Goal: Task Accomplishment & Management: Complete application form

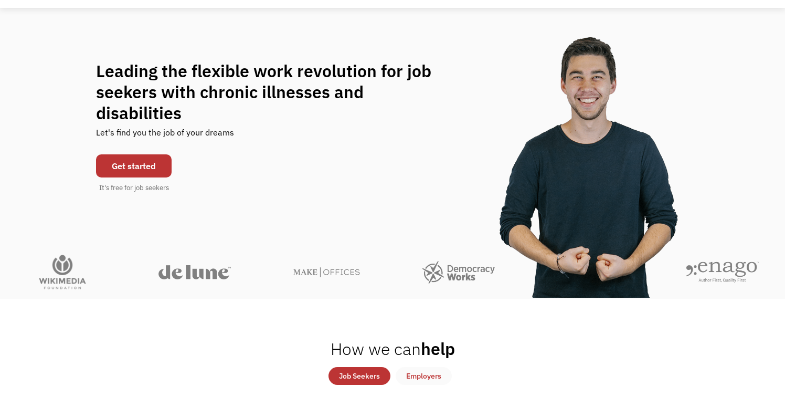
scroll to position [71, 0]
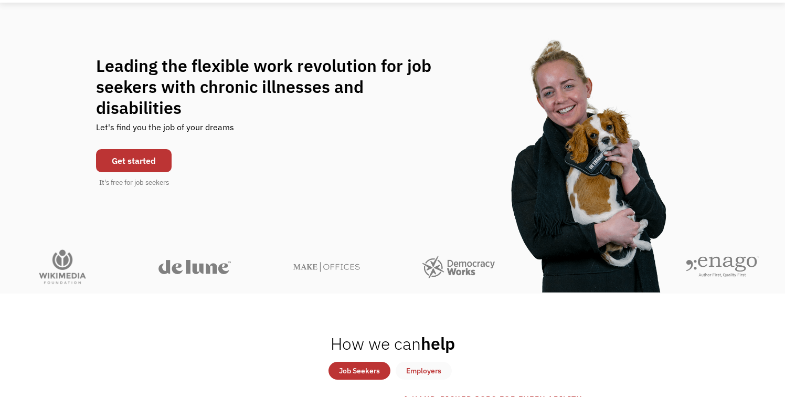
click at [135, 155] on link "Get started" at bounding box center [134, 160] width 76 height 23
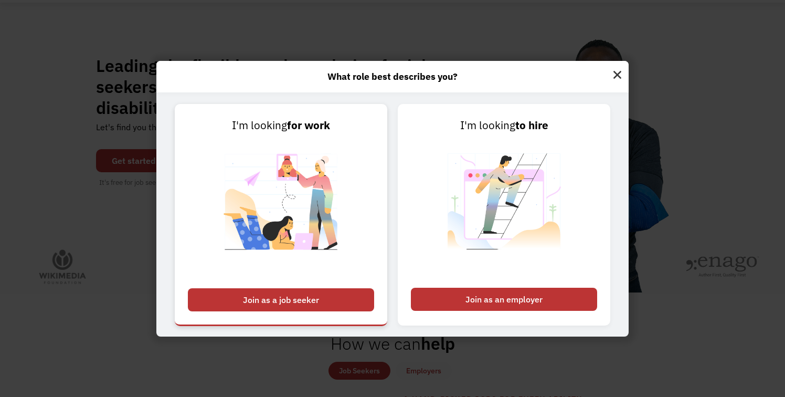
click at [267, 307] on div "Join as a job seeker" at bounding box center [281, 299] width 186 height 23
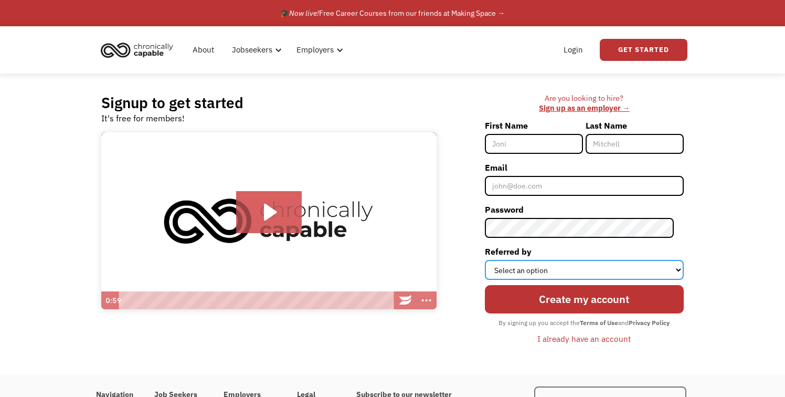
click at [571, 273] on select "Select an option Instagram Facebook Twitter Search Engine News Article Word of …" at bounding box center [584, 270] width 199 height 20
click at [494, 260] on select "Select an option Instagram Facebook Twitter Search Engine News Article Word of …" at bounding box center [584, 270] width 199 height 20
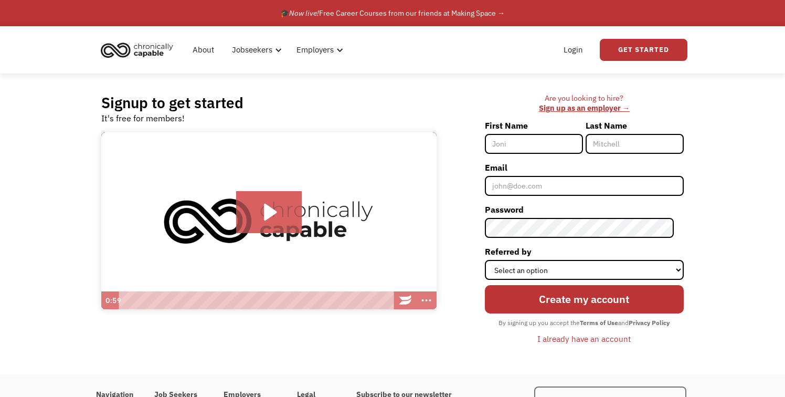
click at [309, 30] on div "About Jobseekers info About our platform Our services verified_user Our employe…" at bounding box center [393, 49] width 590 height 47
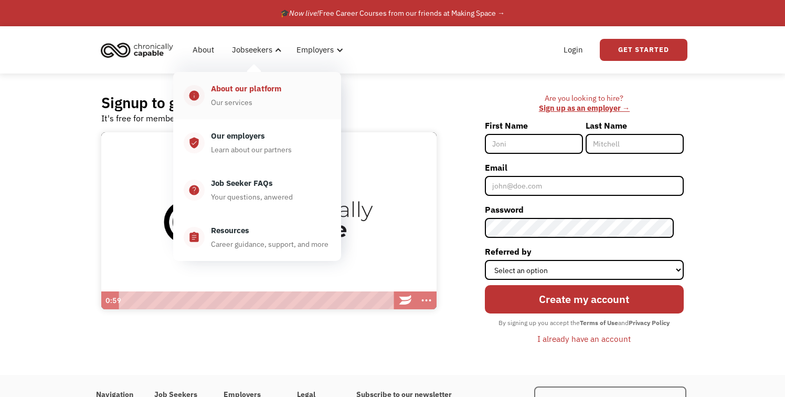
click at [245, 102] on div "Our services" at bounding box center [231, 102] width 41 height 13
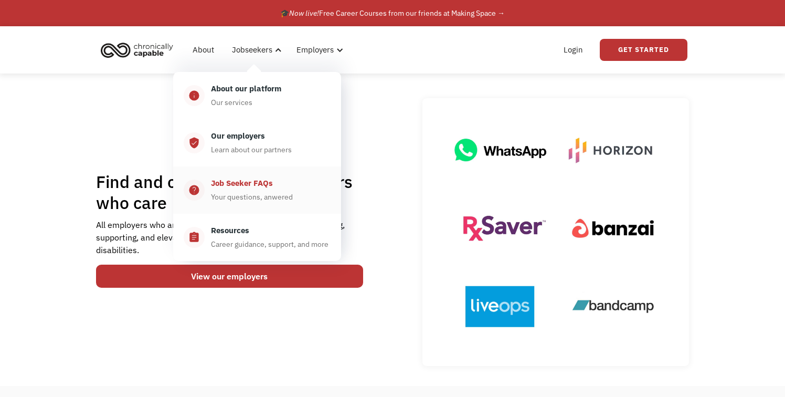
click at [232, 189] on div "Job Seeker FAQs" at bounding box center [242, 183] width 62 height 13
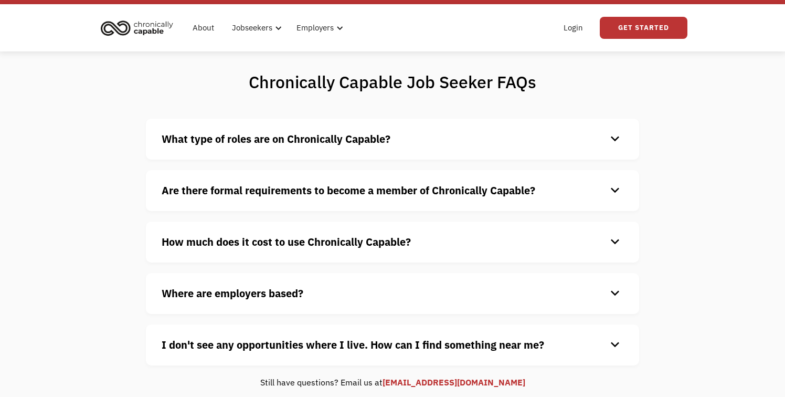
scroll to position [31, 0]
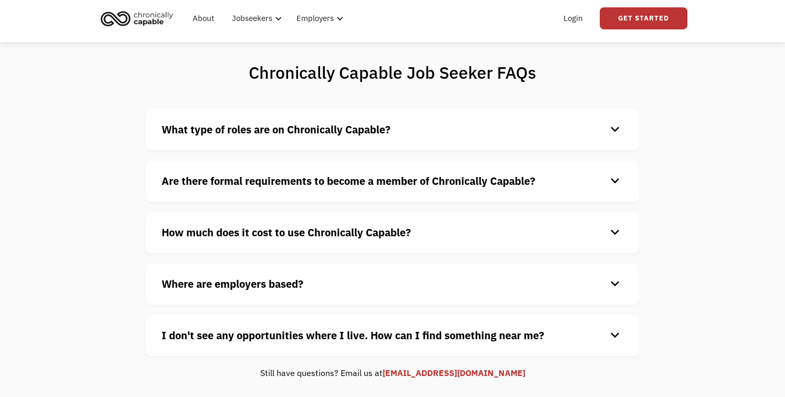
click at [456, 122] on h4 "What type of roles are on Chronically Capable?" at bounding box center [384, 130] width 445 height 16
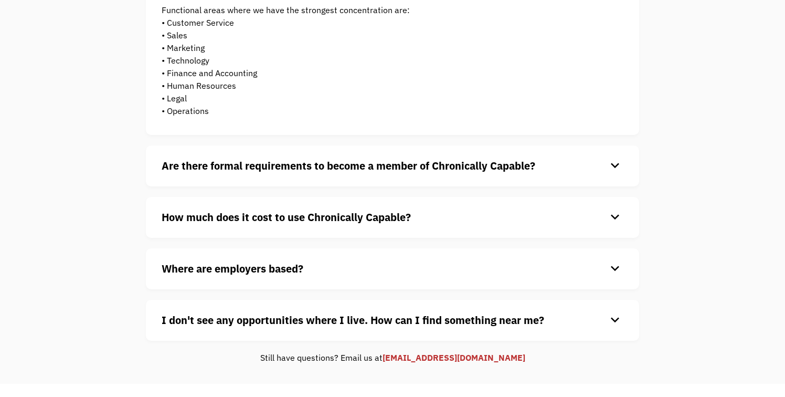
scroll to position [249, 0]
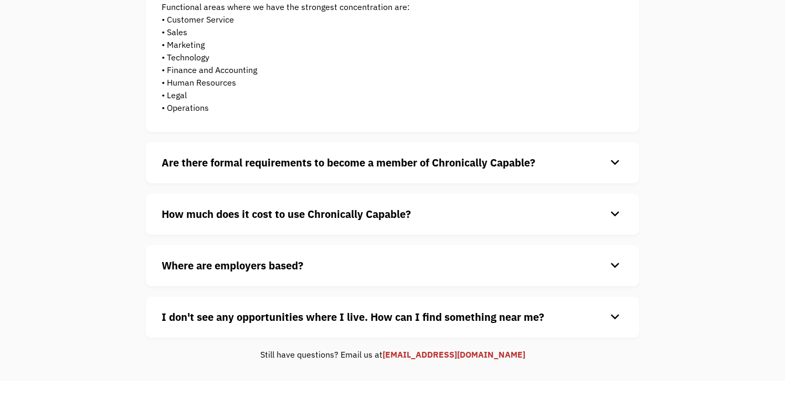
click at [367, 216] on strong "How much does it cost to use Chronically Capable?" at bounding box center [286, 214] width 249 height 14
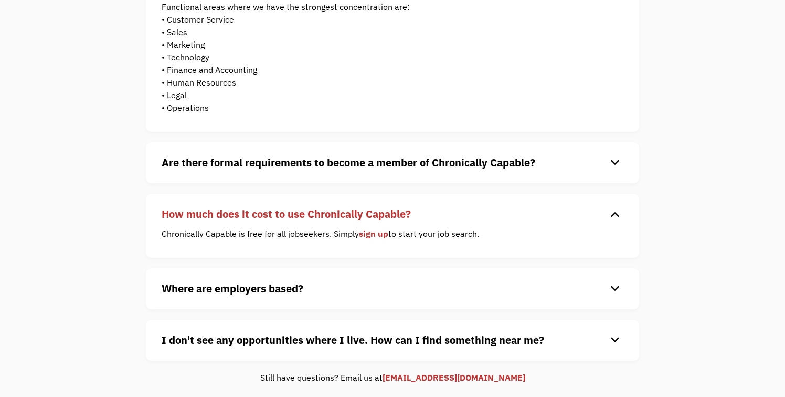
click at [273, 283] on strong "Where are employers based?" at bounding box center [233, 288] width 142 height 14
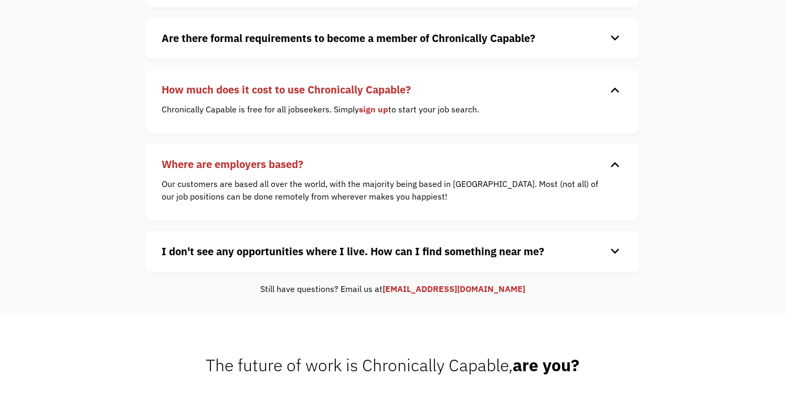
scroll to position [378, 0]
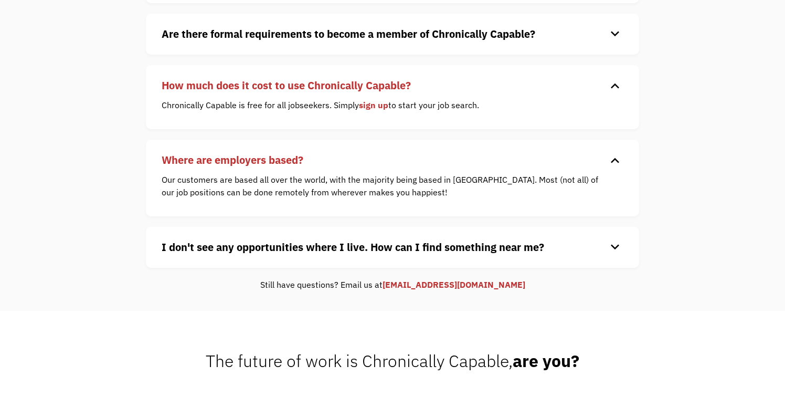
click at [511, 252] on strong "I don't see any opportunities where I live. How can I find something near me?" at bounding box center [353, 247] width 382 height 14
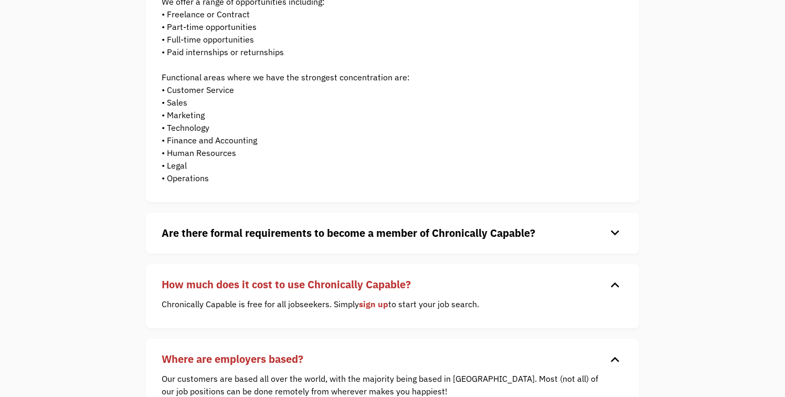
scroll to position [0, 0]
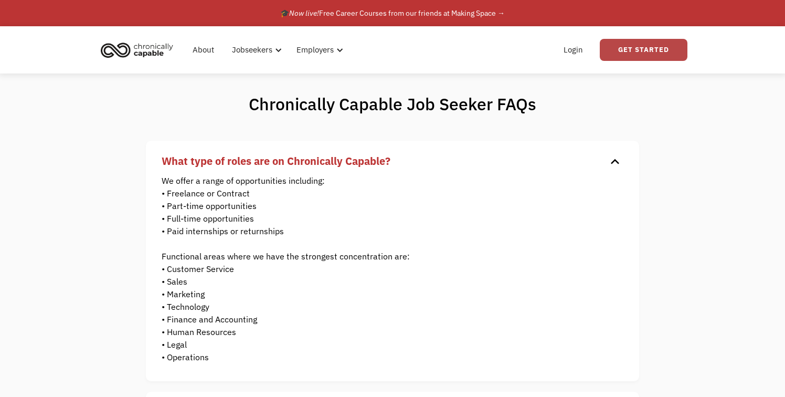
click at [650, 50] on link "Get Started" at bounding box center [644, 50] width 88 height 22
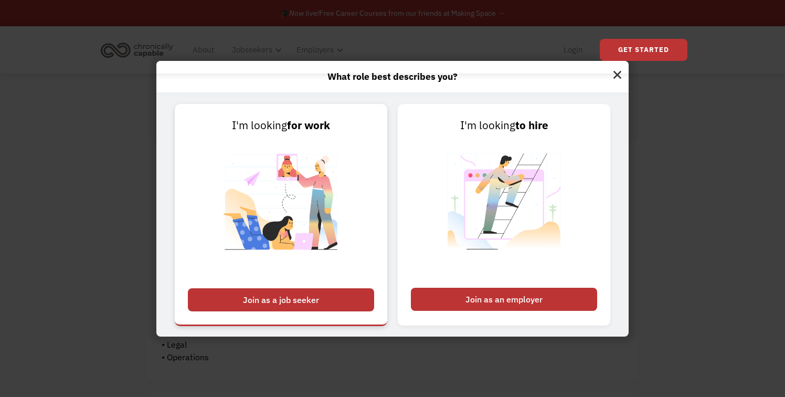
click at [268, 297] on div "Join as a job seeker" at bounding box center [281, 299] width 186 height 23
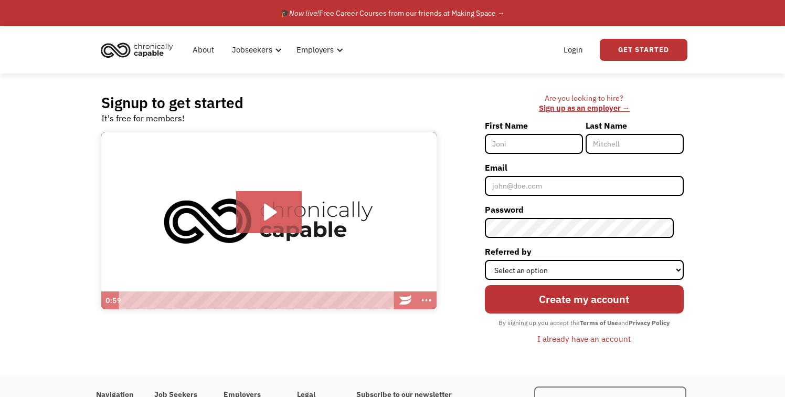
click at [567, 148] on input "First Name" at bounding box center [534, 144] width 98 height 20
type input "[PERSON_NAME]"
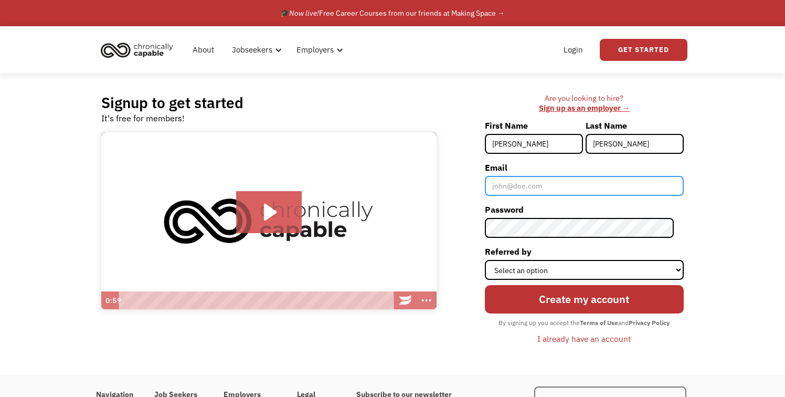
click at [530, 183] on input "Email" at bounding box center [584, 186] width 199 height 20
paste input "[EMAIL_ADDRESS][DOMAIN_NAME]"
type input "[EMAIL_ADDRESS][DOMAIN_NAME]"
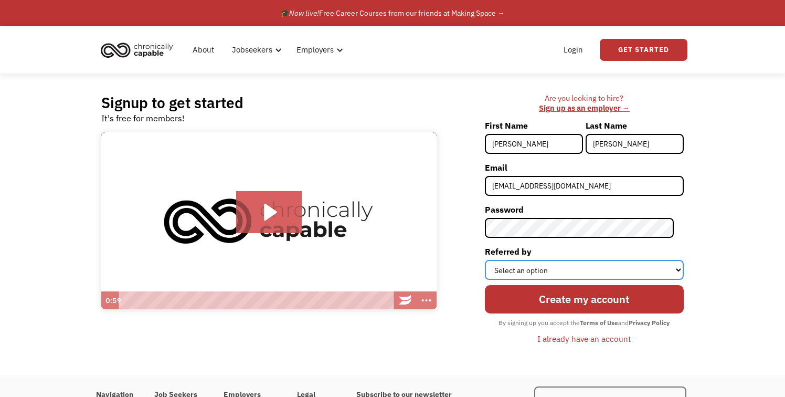
click at [557, 269] on select "Select an option Instagram Facebook Twitter Search Engine News Article Word of …" at bounding box center [584, 270] width 199 height 20
select select "Facebook"
click at [494, 260] on select "Select an option Instagram Facebook Twitter Search Engine News Article Word of …" at bounding box center [584, 270] width 199 height 20
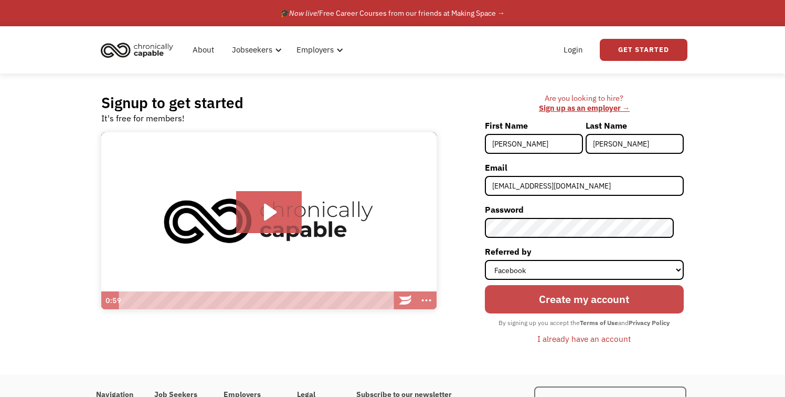
click at [584, 303] on input "Create my account" at bounding box center [584, 299] width 199 height 28
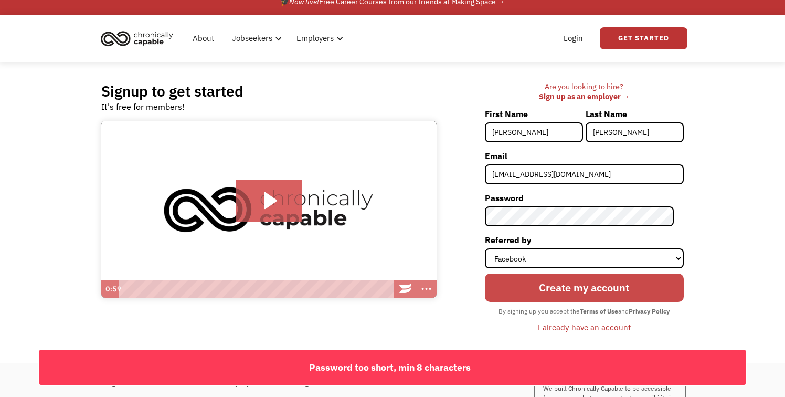
scroll to position [15, 0]
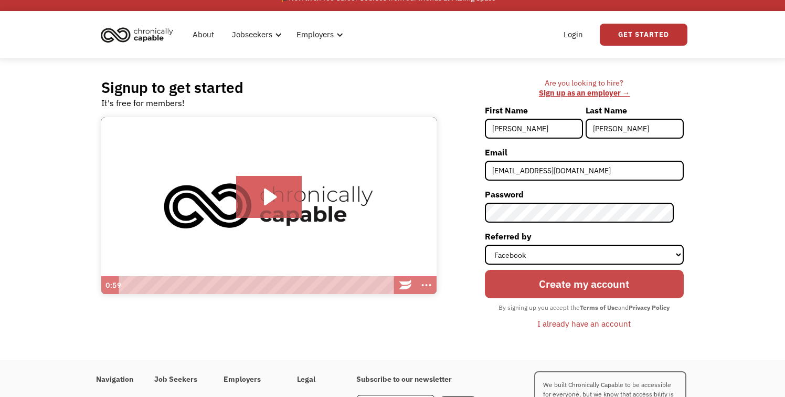
click at [591, 284] on input "Create my account" at bounding box center [584, 284] width 199 height 28
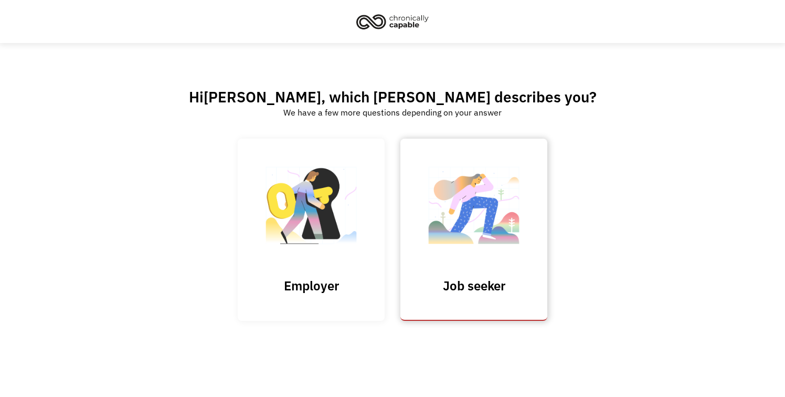
click at [464, 254] on img at bounding box center [473, 211] width 105 height 102
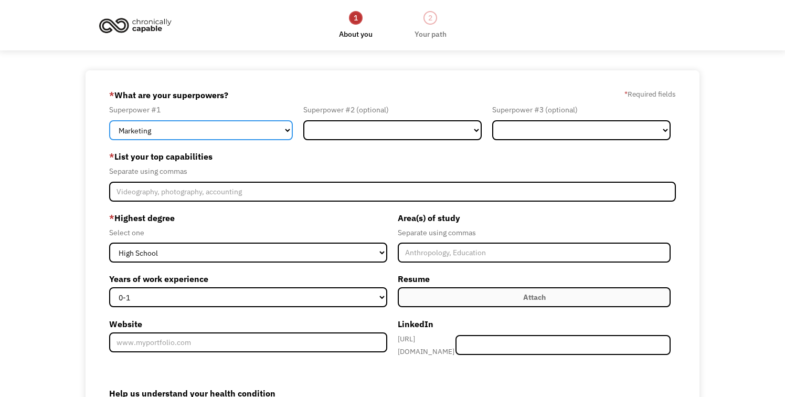
click at [256, 130] on select "Marketing Human Resources Finance Technology Operations Sales Industrial & Manu…" at bounding box center [201, 130] width 184 height 20
select select "Science & Education"
click at [109, 120] on select "Marketing Human Resources Finance Technology Operations Sales Industrial & Manu…" at bounding box center [201, 130] width 184 height 20
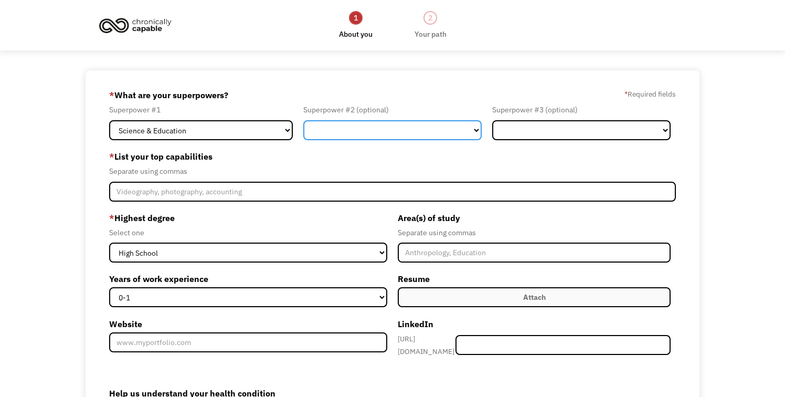
click at [366, 128] on select "Marketing Human Resources Finance Technology Operations Sales Industrial & Manu…" at bounding box center [392, 130] width 178 height 20
select select "Technology"
click at [303, 120] on select "Marketing Human Resources Finance Technology Operations Sales Industrial & Manu…" at bounding box center [392, 130] width 178 height 20
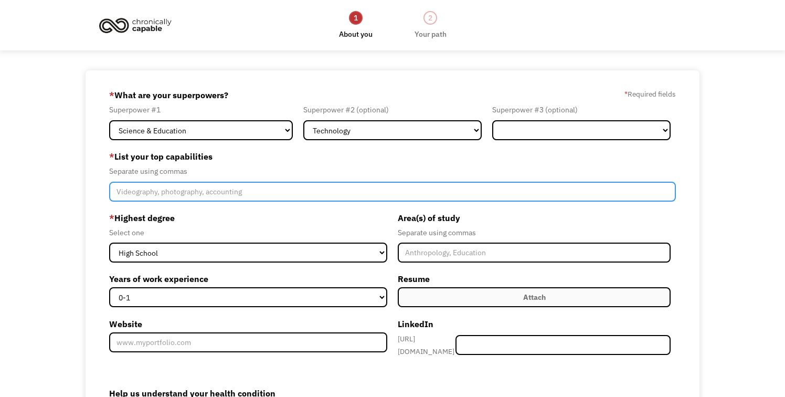
click at [225, 192] on input "Member-Create-Step1" at bounding box center [392, 192] width 567 height 20
type input "Mathematics, Computer Science, Machine Learning"
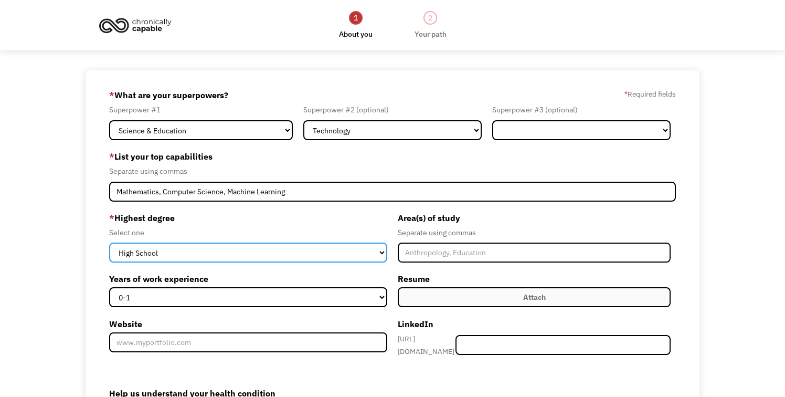
click at [187, 251] on select "High School Associates Bachelors Master's PhD" at bounding box center [248, 252] width 278 height 20
select select "phd"
click at [109, 242] on select "High School Associates Bachelors Master's PhD" at bounding box center [248, 252] width 278 height 20
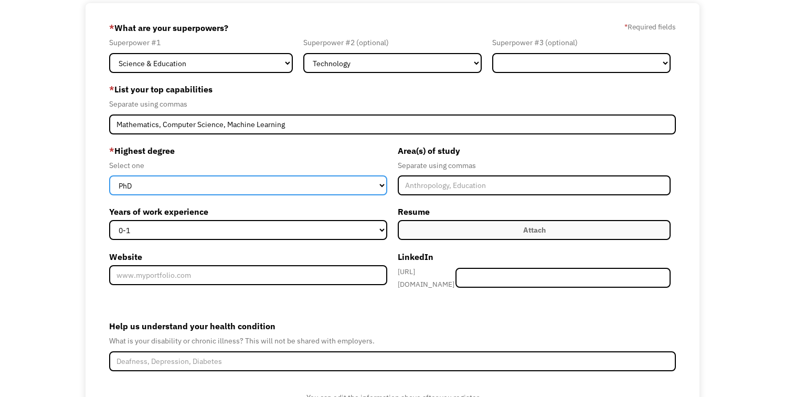
scroll to position [86, 0]
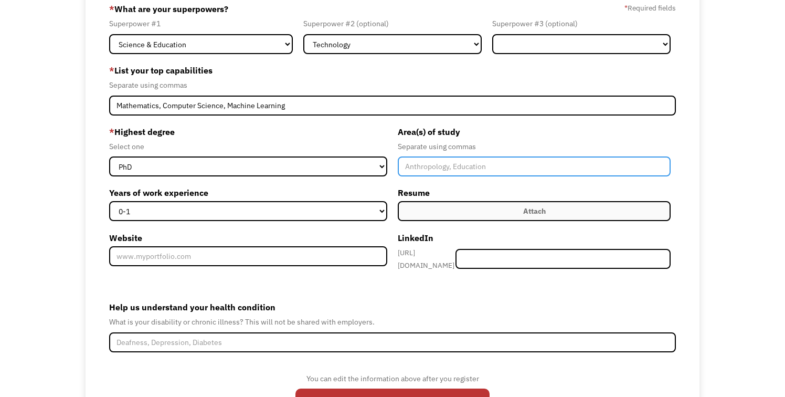
click at [471, 172] on input "Member-Create-Step1" at bounding box center [534, 166] width 273 height 20
type input "Mathematics, Computer Science, Philosophy"
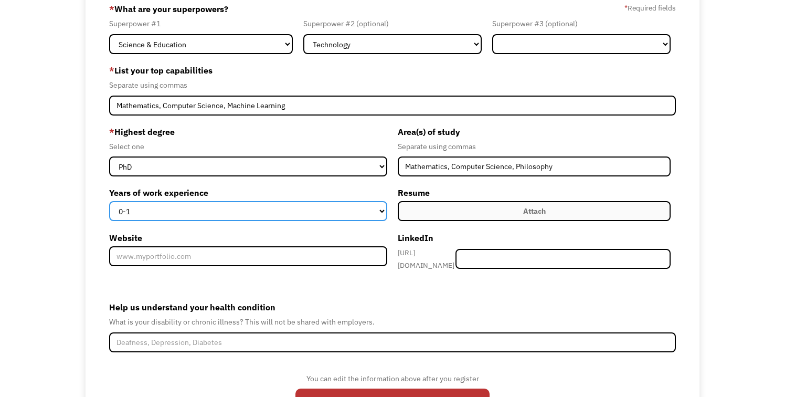
click at [182, 210] on select "0-1 2-4 5-10 11-15 15+" at bounding box center [248, 211] width 278 height 20
select select "5-10"
click at [109, 201] on select "0-1 2-4 5-10 11-15 15+" at bounding box center [248, 211] width 278 height 20
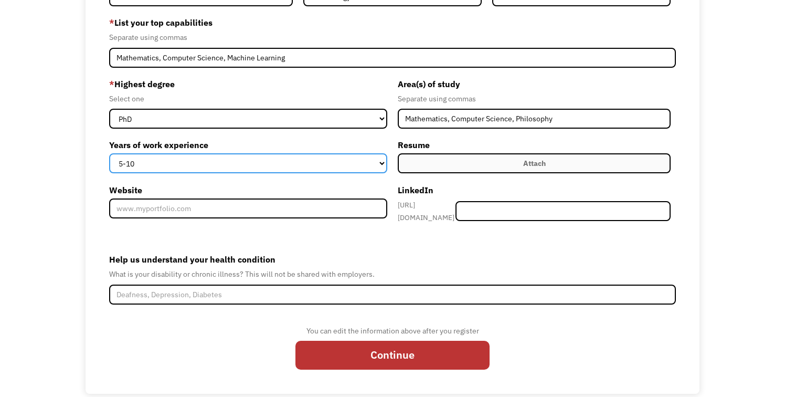
scroll to position [136, 0]
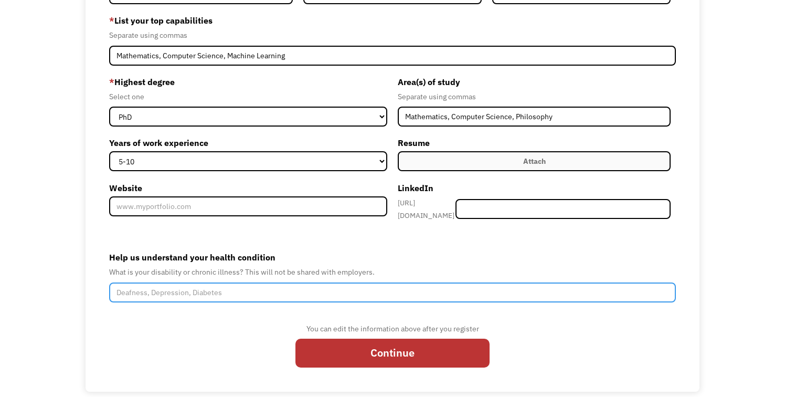
click at [188, 283] on input "Help us understand your health condition" at bounding box center [392, 292] width 567 height 20
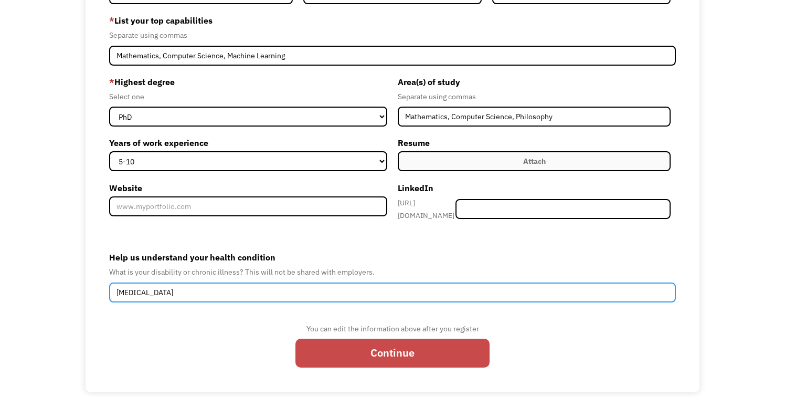
type input "Autoimmune disease"
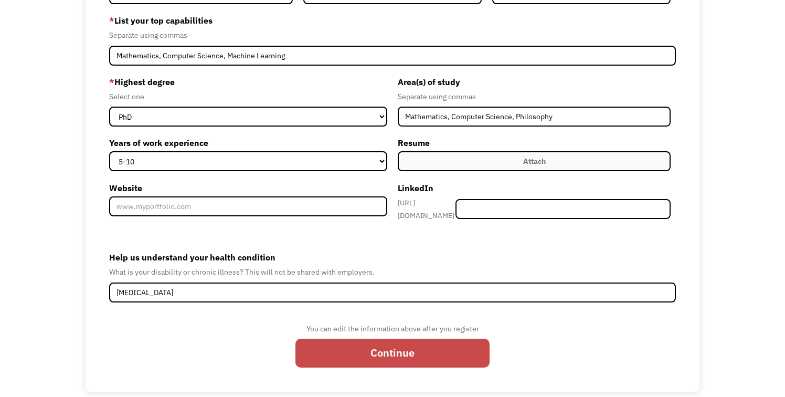
click at [420, 352] on input "Continue" at bounding box center [392, 352] width 194 height 28
type input "Please wait..."
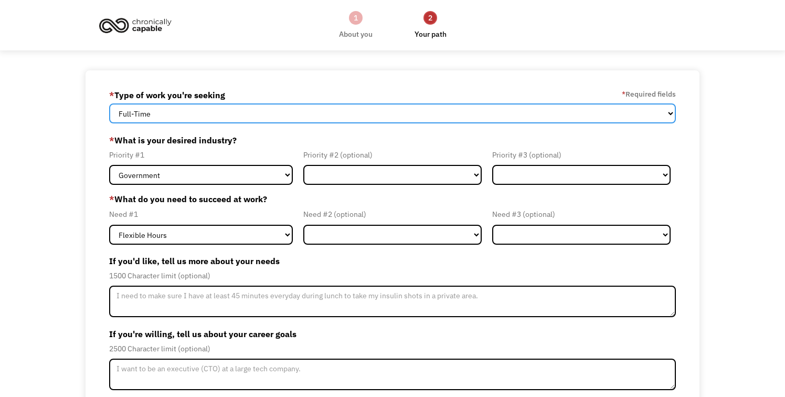
click at [276, 111] on select "Full-Time Part-Time Both Full-Time and Part-Time" at bounding box center [392, 113] width 567 height 20
click at [109, 103] on select "Full-Time Part-Time Both Full-Time and Part-Time" at bounding box center [392, 113] width 567 height 20
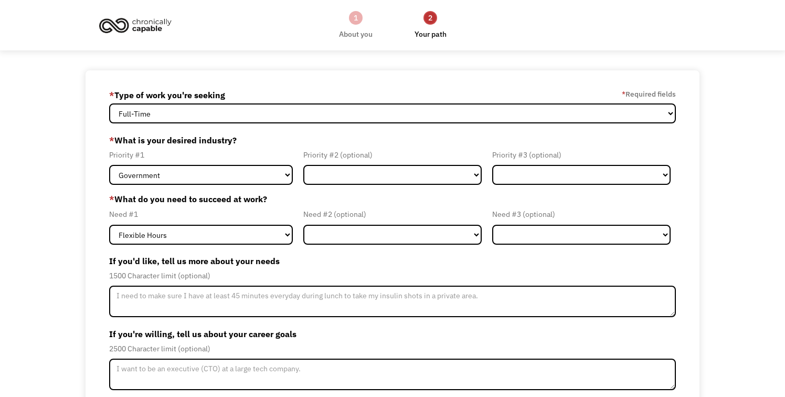
click at [250, 175] on select "Government Finance & Insurance Health & Social Care Tech & Engineering Creative…" at bounding box center [201, 175] width 184 height 20
select select "Tech & Engineering"
click at [109, 165] on select "Government Finance & Insurance Health & Social Care Tech & Engineering Creative…" at bounding box center [201, 175] width 184 height 20
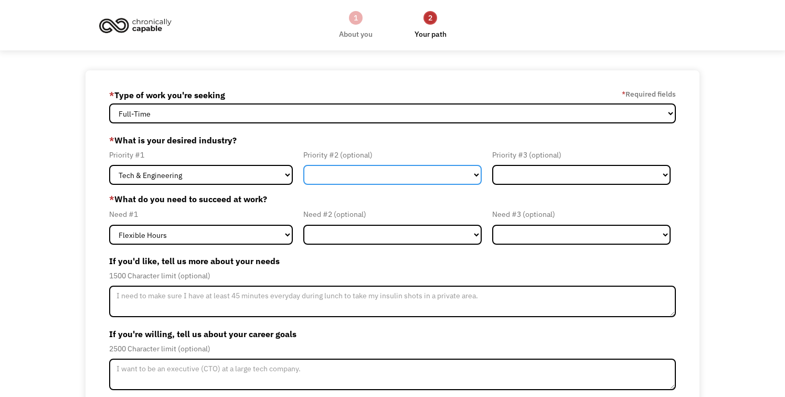
click at [360, 172] on select "Government Finance & Insurance Health & Social Care Tech & Engineering Creative…" at bounding box center [392, 175] width 178 height 20
select select "Education"
click at [303, 165] on select "Government Finance & Insurance Health & Social Care Tech & Engineering Creative…" at bounding box center [392, 175] width 178 height 20
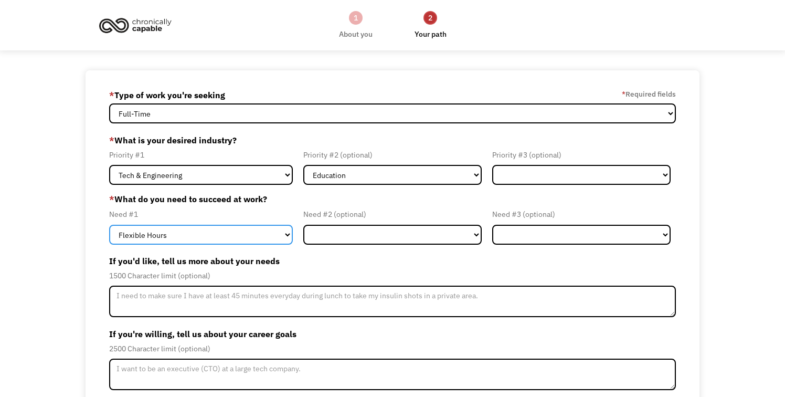
click at [255, 239] on select "Flexible Hours Remote Work Service Animal On-site Accommodations Visual Support…" at bounding box center [201, 235] width 184 height 20
select select "Remote Work"
click at [109, 225] on select "Flexible Hours Remote Work Service Animal On-site Accommodations Visual Support…" at bounding box center [201, 235] width 184 height 20
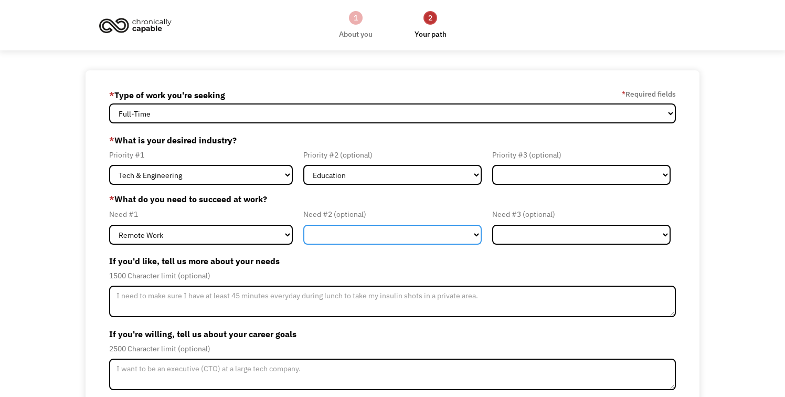
click at [400, 230] on select "Flexible Hours Remote Work Service Animal On-site Accommodations Visual Support…" at bounding box center [392, 235] width 178 height 20
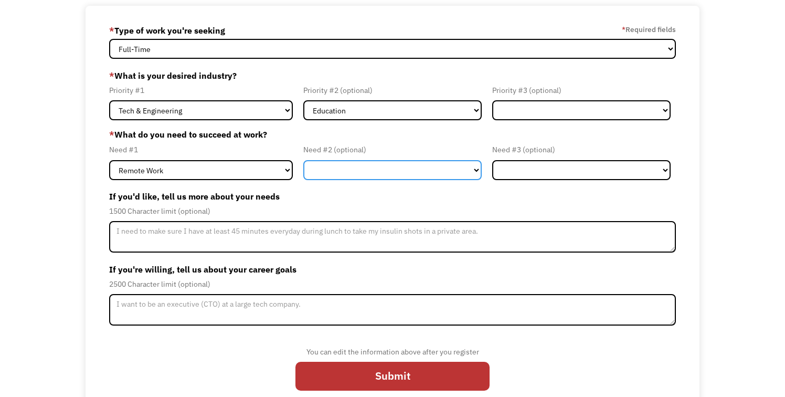
scroll to position [82, 0]
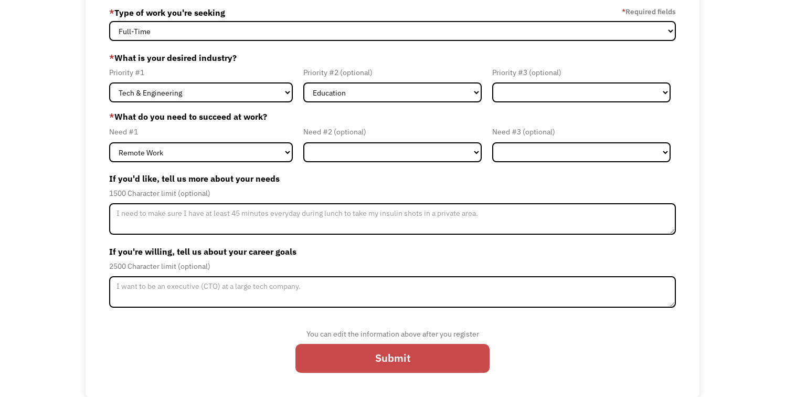
click at [393, 349] on input "Submit" at bounding box center [392, 358] width 194 height 28
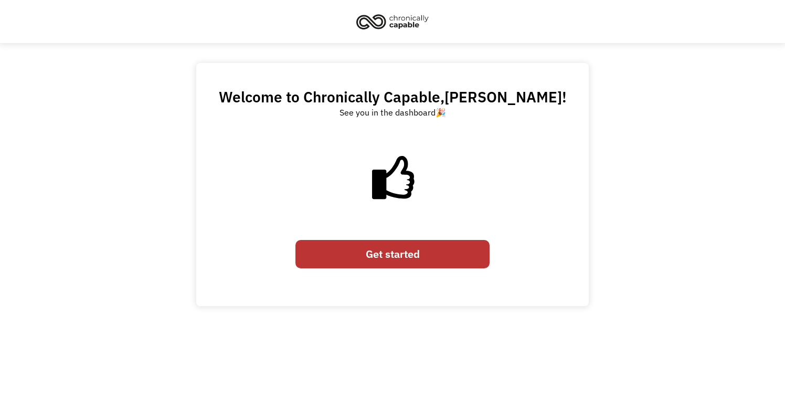
click at [420, 254] on link "Get started" at bounding box center [392, 254] width 194 height 28
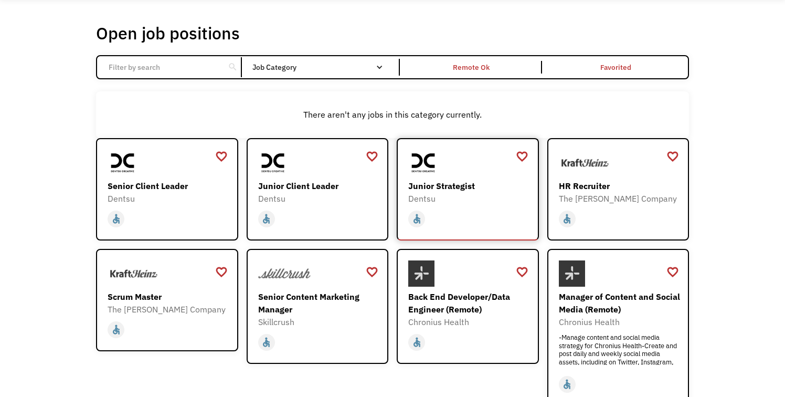
scroll to position [45, 0]
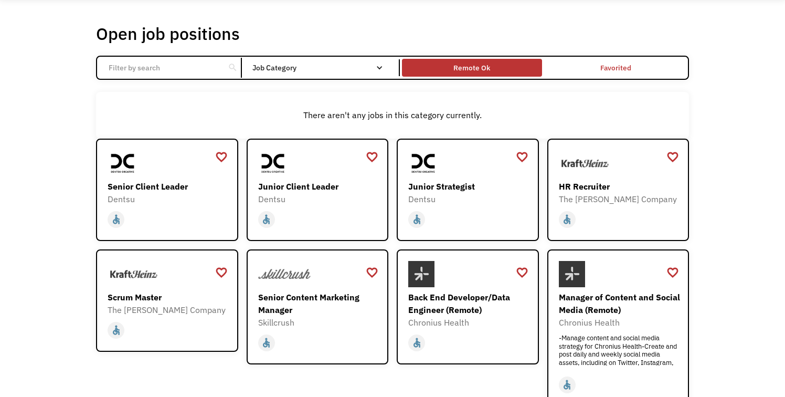
click at [471, 73] on div "Remote Ok" at bounding box center [471, 67] width 37 height 13
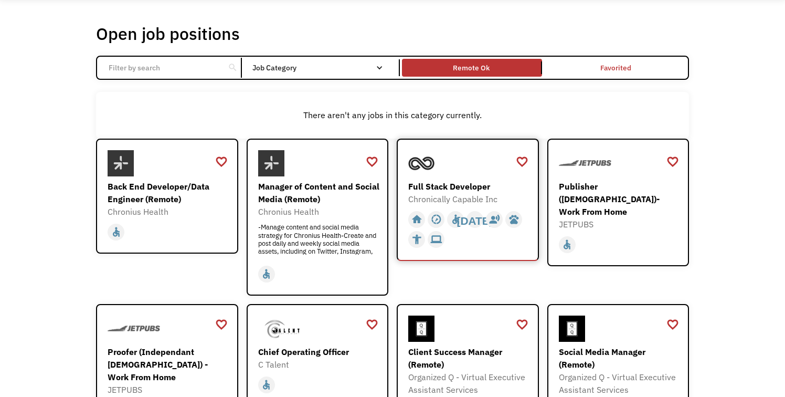
click at [458, 185] on div "Full Stack Developer" at bounding box center [469, 186] width 122 height 13
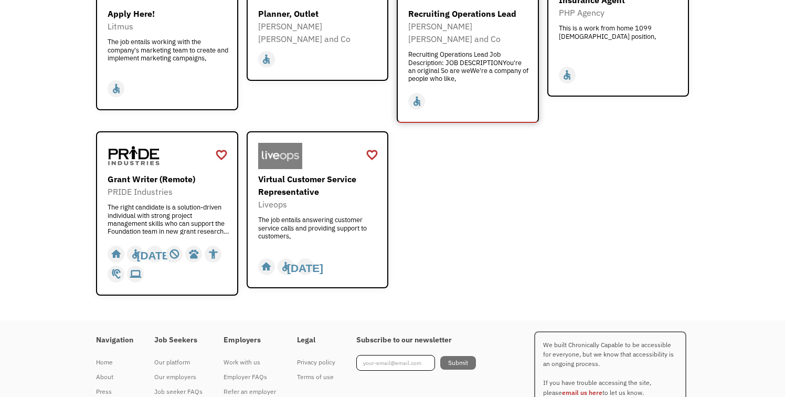
scroll to position [1348, 0]
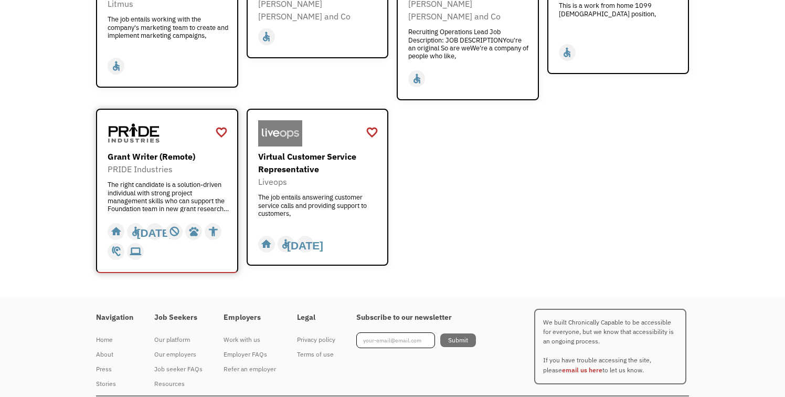
click at [163, 150] on div "Grant Writer (Remote)" at bounding box center [169, 156] width 122 height 13
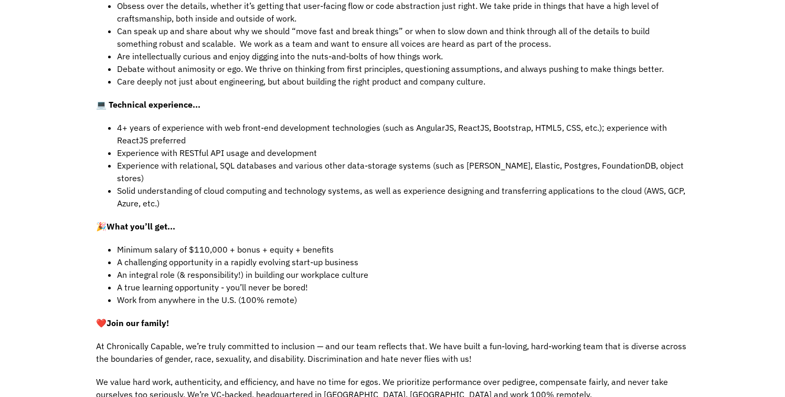
scroll to position [538, 0]
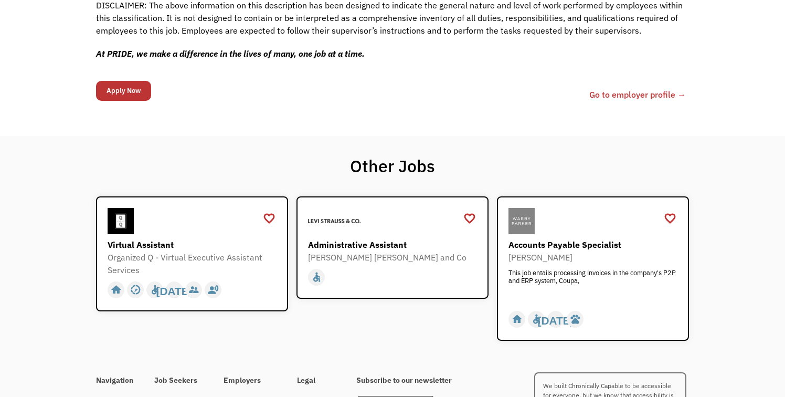
scroll to position [986, 0]
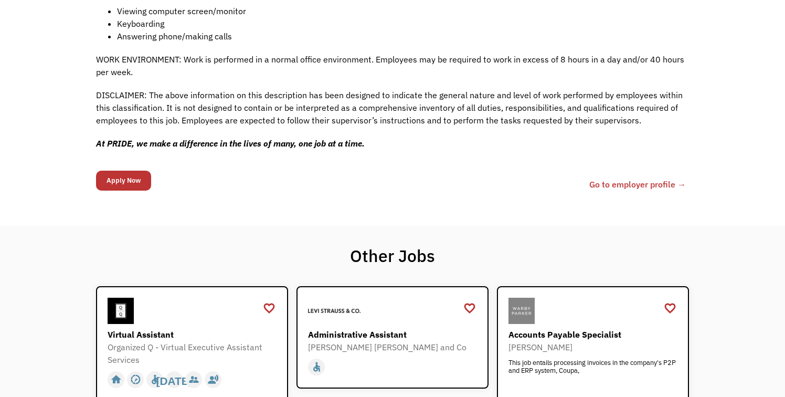
click at [621, 178] on link "Go to employer profile →" at bounding box center [637, 184] width 97 height 13
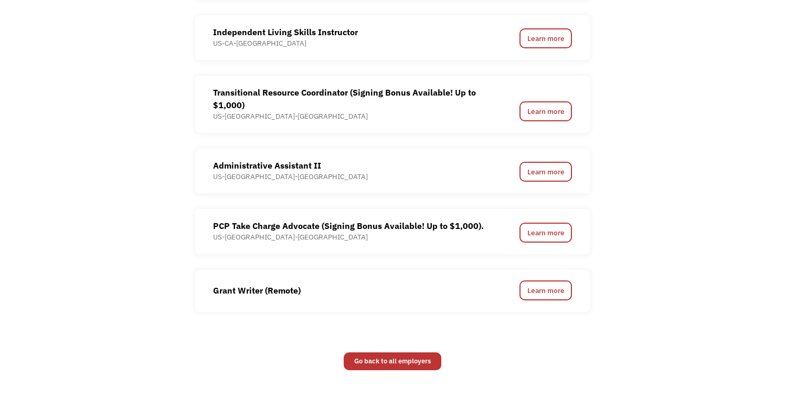
scroll to position [1216, 0]
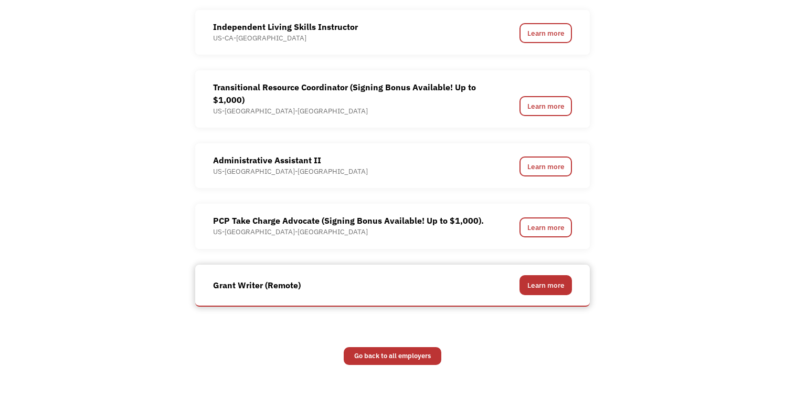
click at [554, 279] on link "Learn more" at bounding box center [545, 285] width 52 height 20
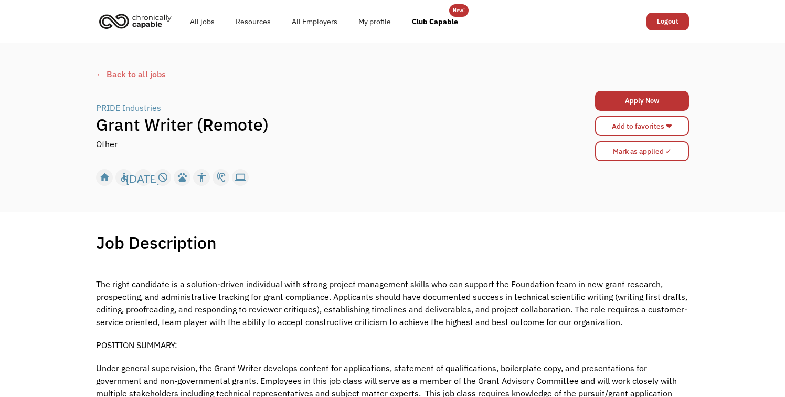
click at [127, 108] on div "PRIDE Industries" at bounding box center [128, 107] width 65 height 13
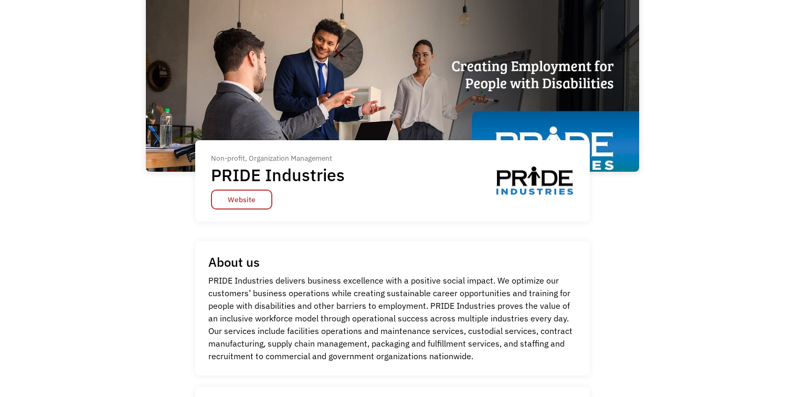
scroll to position [91, 0]
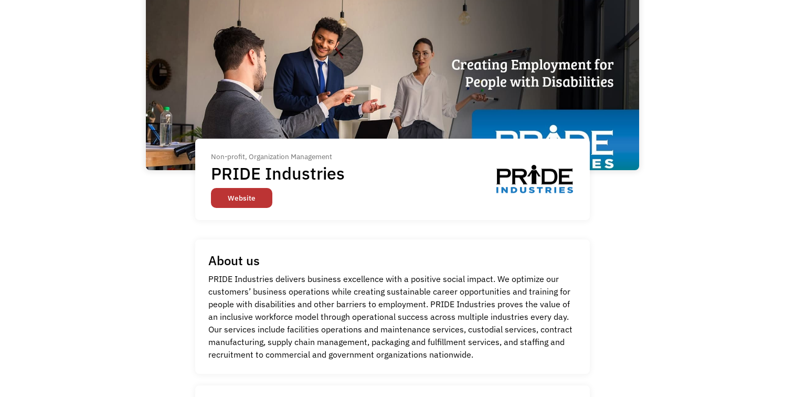
click at [254, 197] on link "Website" at bounding box center [241, 198] width 61 height 20
